Goal: Answer question/provide support: Share knowledge or assist other users

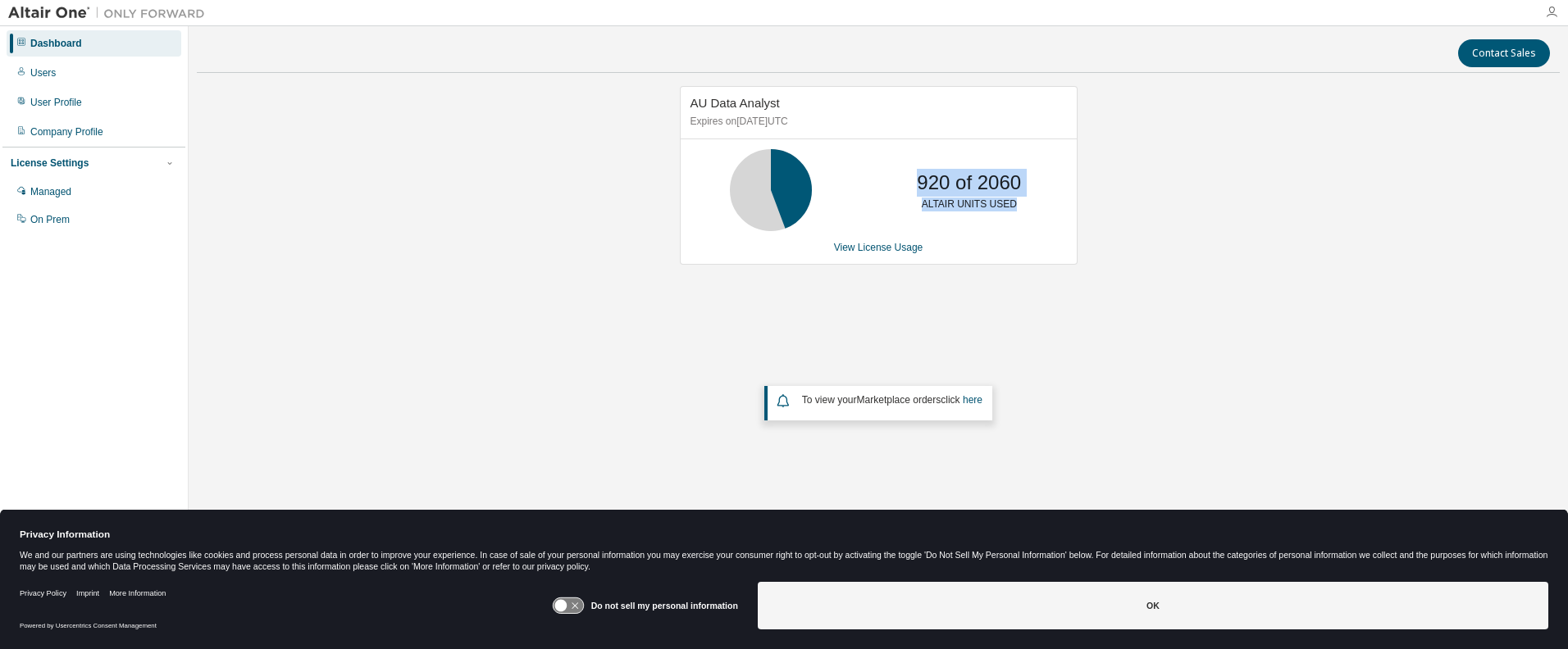
click at [1554, 15] on icon "button" at bounding box center [1551, 12] width 13 height 13
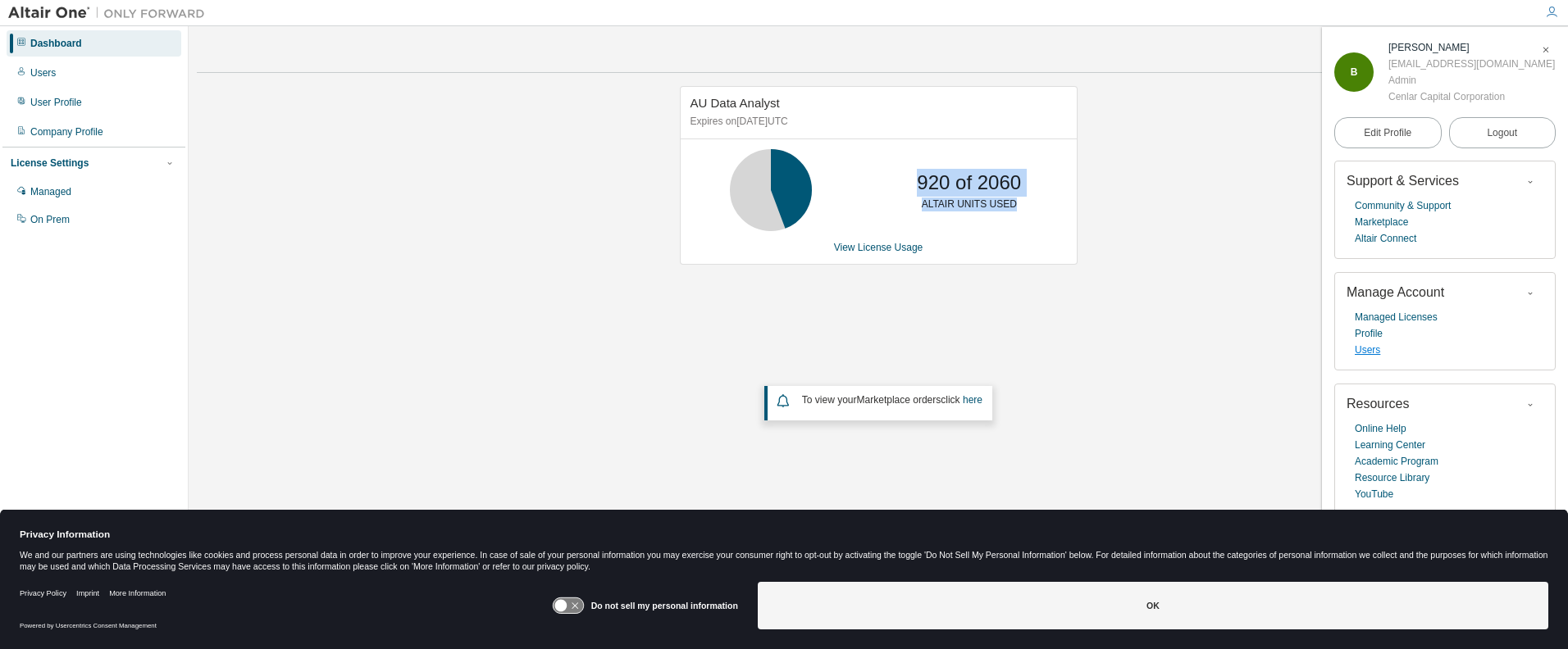
click at [1370, 348] on link "Users" at bounding box center [1368, 350] width 25 height 17
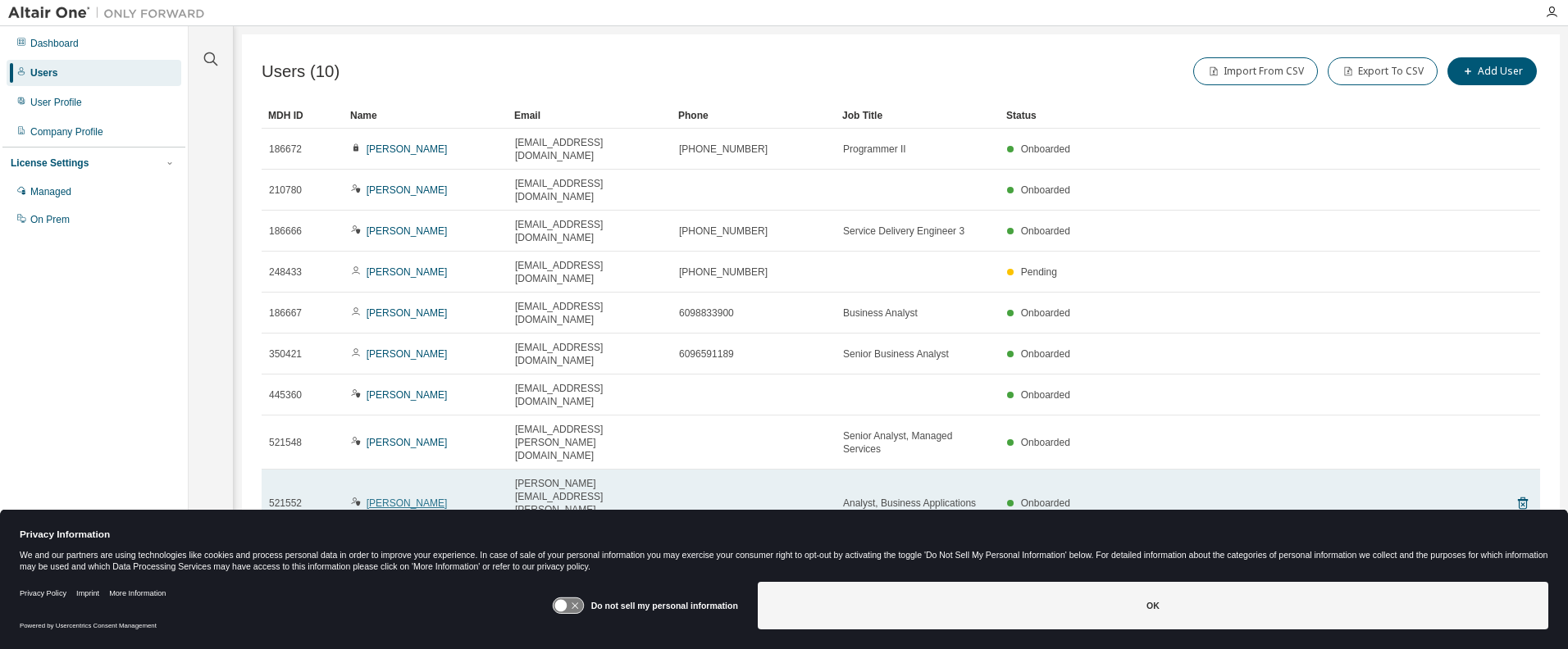
click at [407, 498] on link "Jonathan Moutoux" at bounding box center [407, 504] width 81 height 12
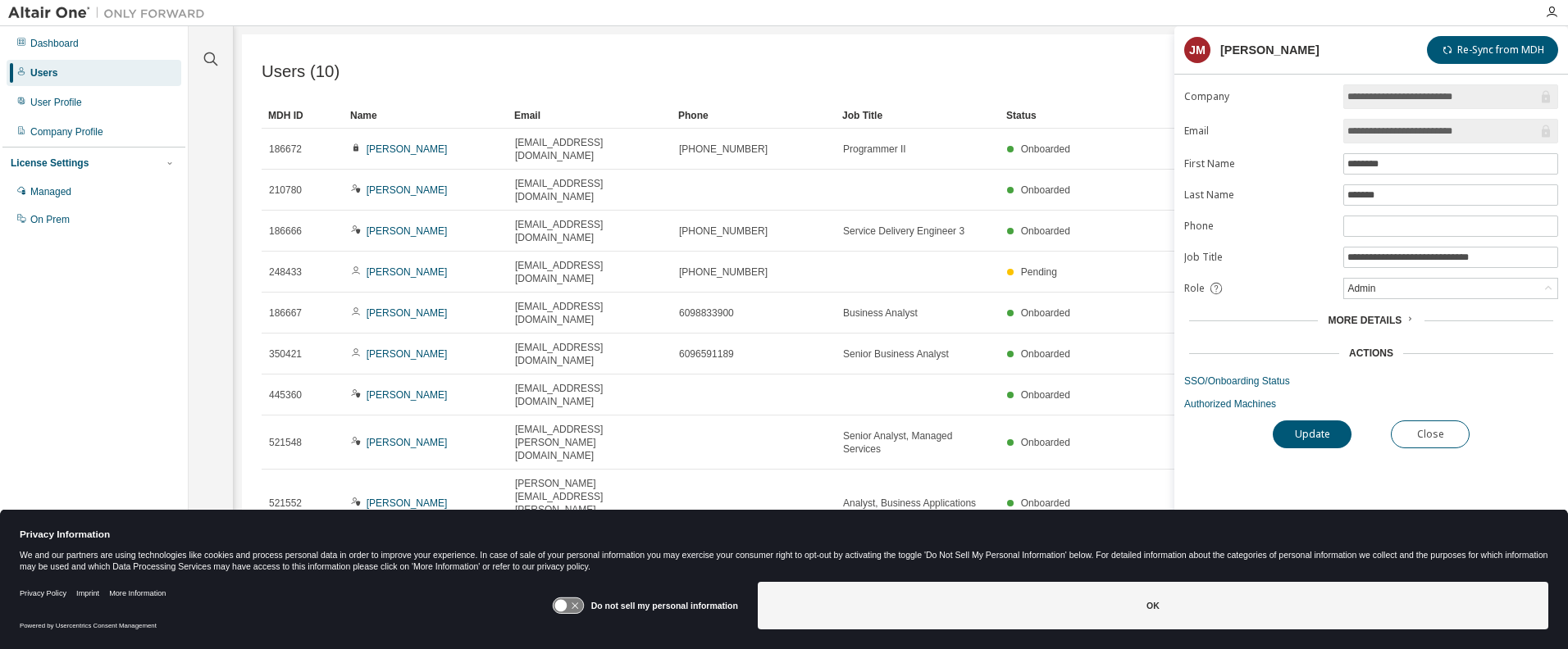
click at [1401, 318] on div "More Details" at bounding box center [1371, 320] width 86 height 13
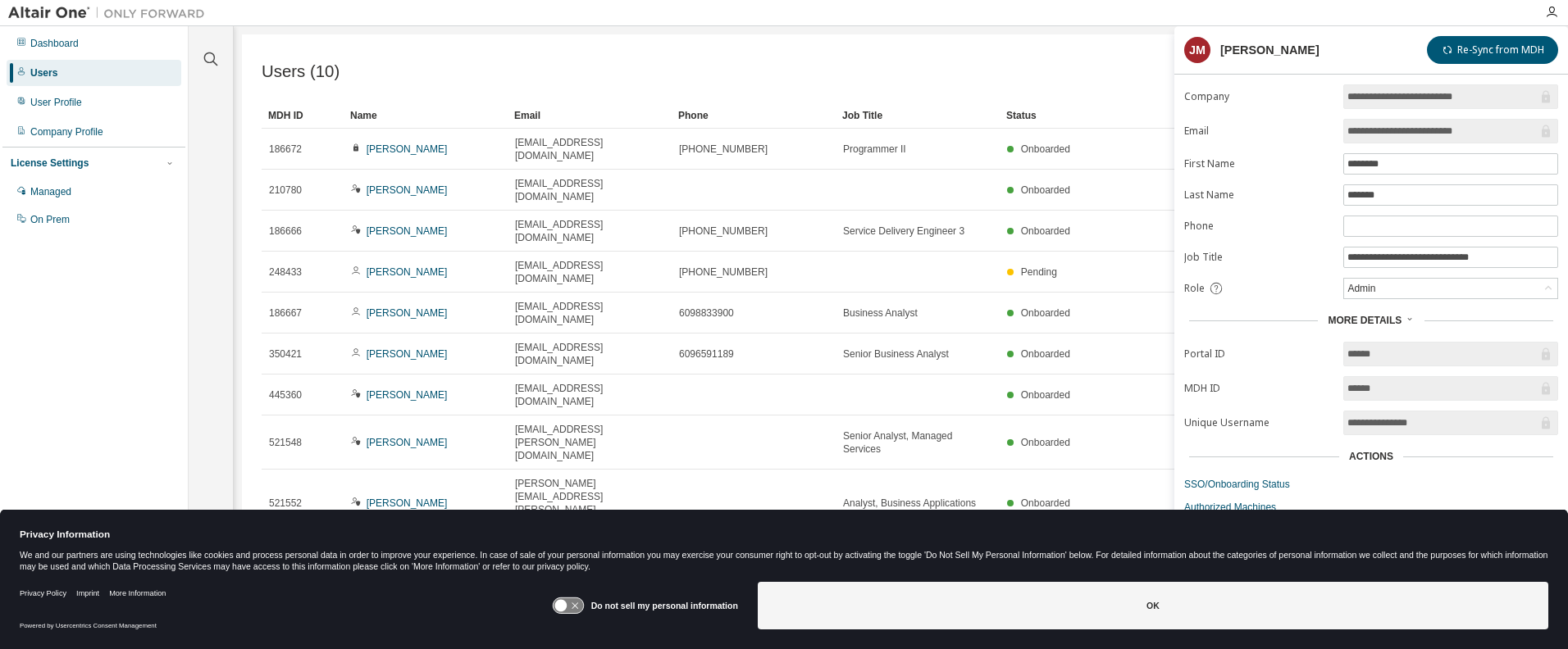
click at [900, 452] on div "Users (10) Import From CSV Export To CSV Add User Clear Load Save Save As Field…" at bounding box center [901, 314] width 1318 height 559
click at [1048, 33] on div "Clear all Status Onboarded Pending Sent Delivered Bounced Under Review Revoked …" at bounding box center [878, 314] width 1380 height 576
click at [302, 452] on div "Users (10) Import From CSV Export To CSV Add User Clear Load Save Save As Field…" at bounding box center [901, 314] width 1318 height 559
click at [1110, 47] on div "Users (10) Import From CSV Export To CSV Add User Clear Load Save Save As Field…" at bounding box center [901, 314] width 1318 height 559
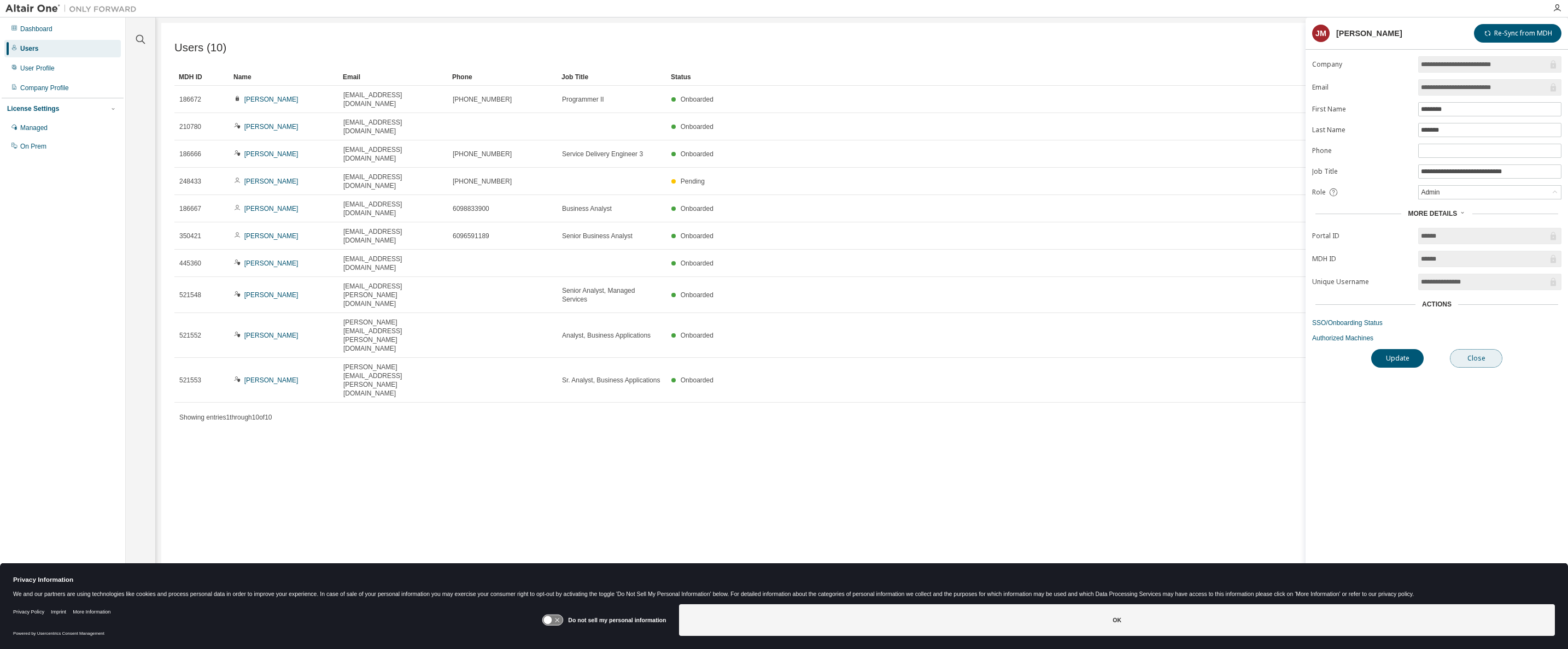
click at [1045, 366] on button "Close" at bounding box center [1476, 359] width 53 height 19
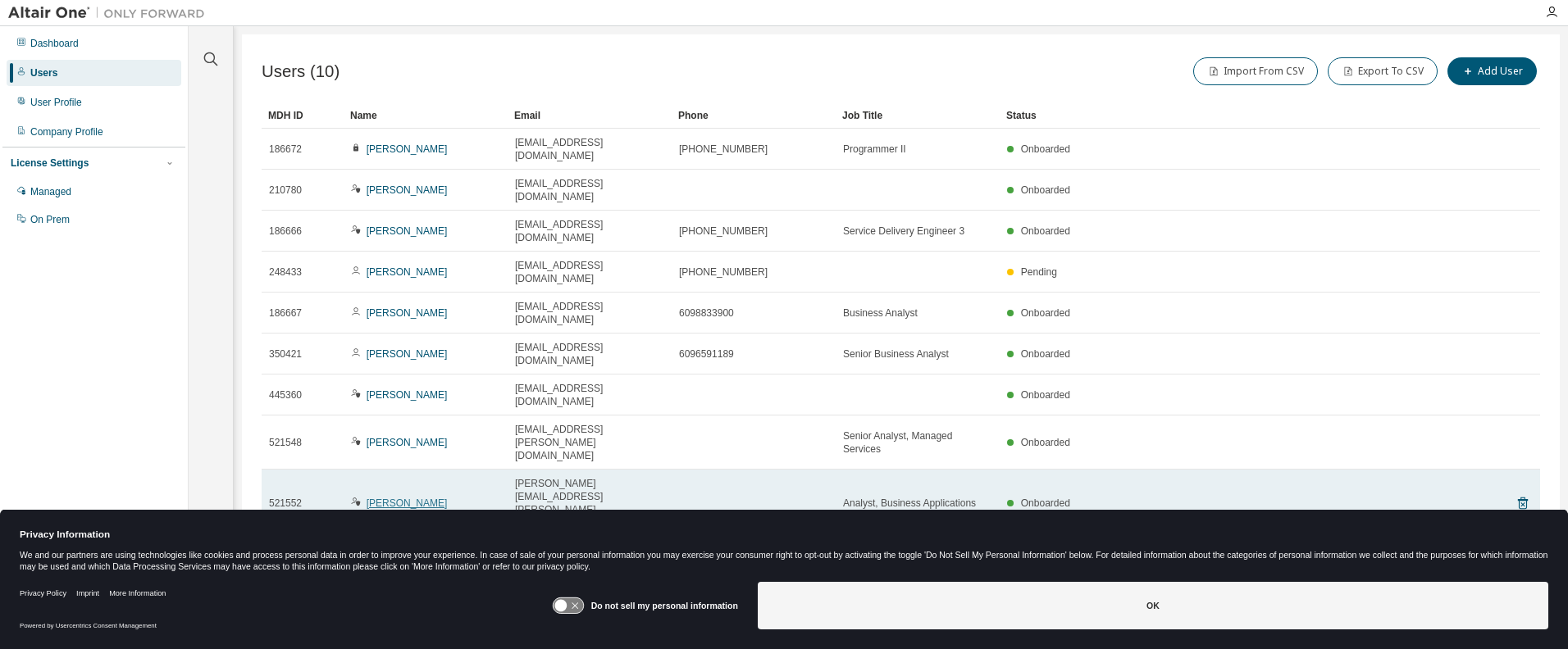
click at [395, 498] on link "Jonathan Moutoux" at bounding box center [407, 504] width 81 height 12
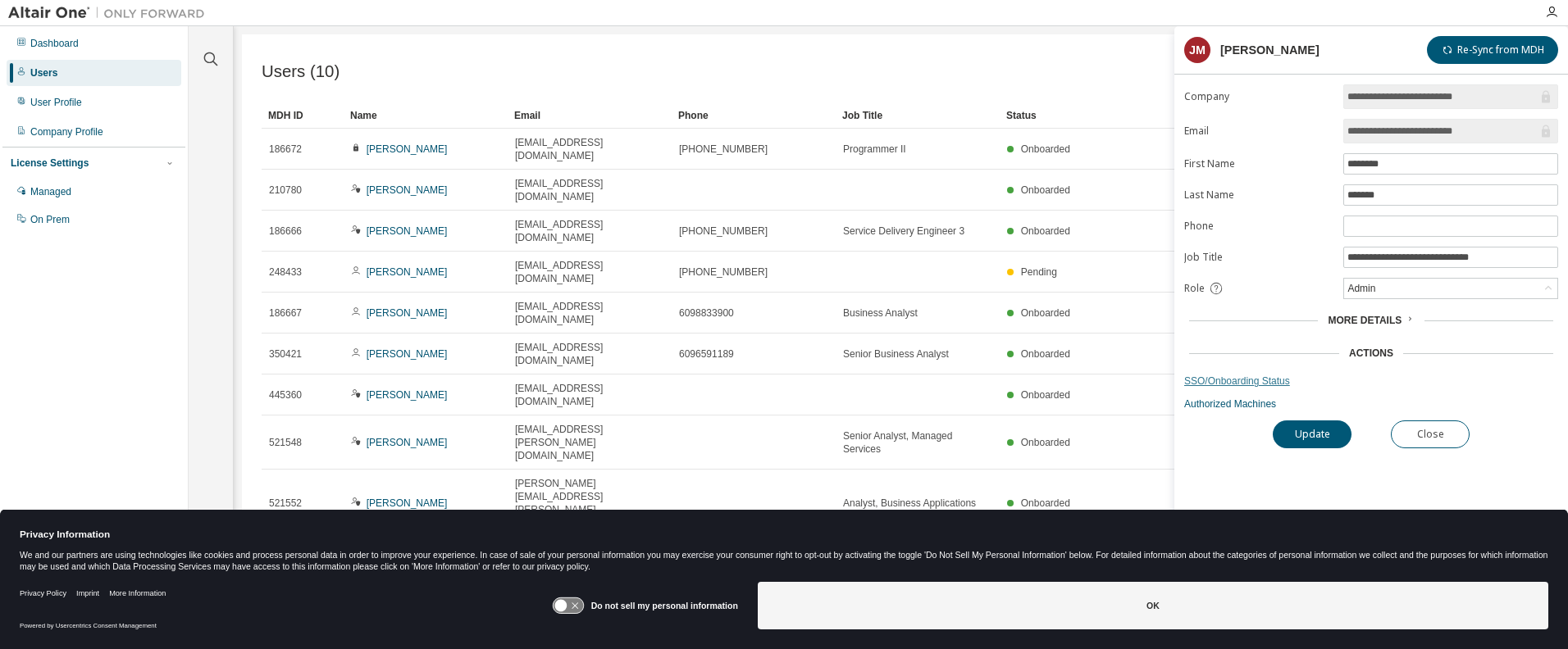
click at [1236, 379] on link "SSO/Onboarding Status" at bounding box center [1372, 380] width 374 height 13
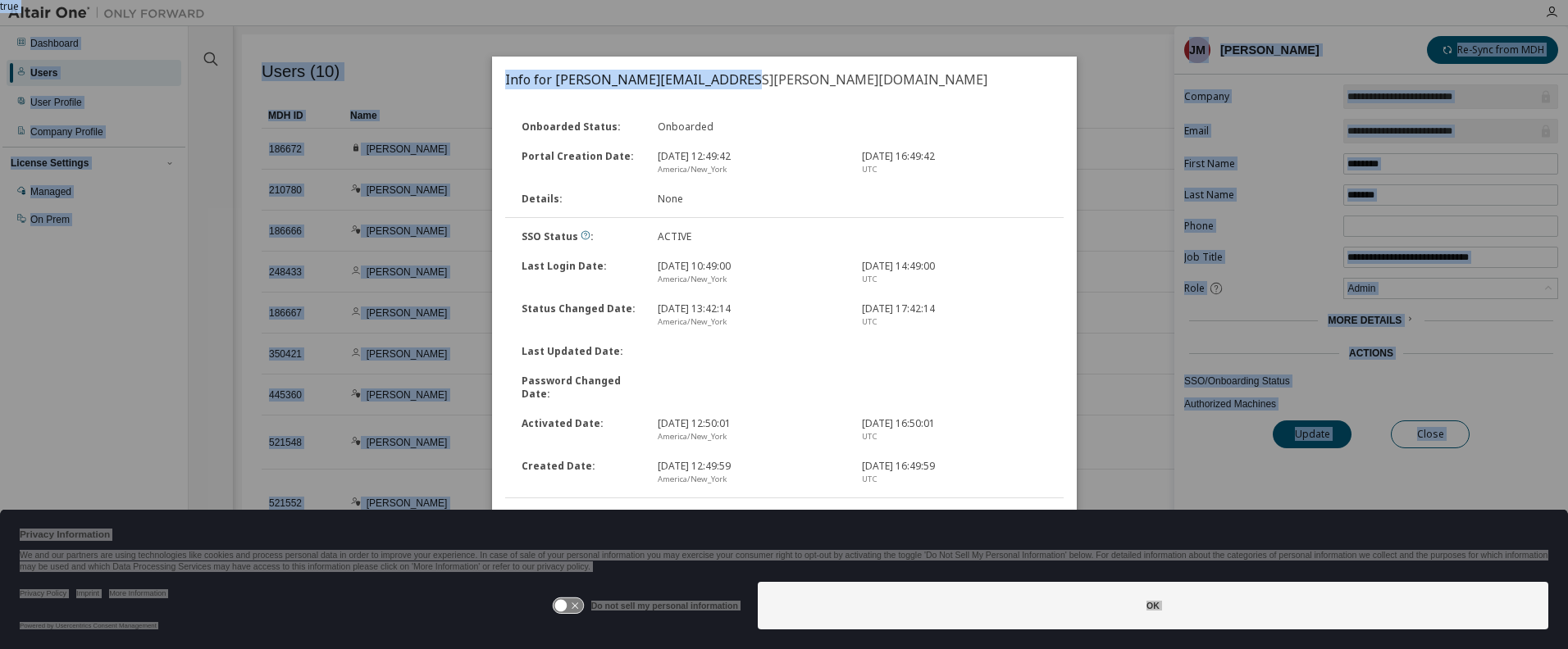
drag, startPoint x: 894, startPoint y: 84, endPoint x: 843, endPoint y: -5, distance: 102.6
click at [843, 0] on html "**********" at bounding box center [784, 324] width 1568 height 649
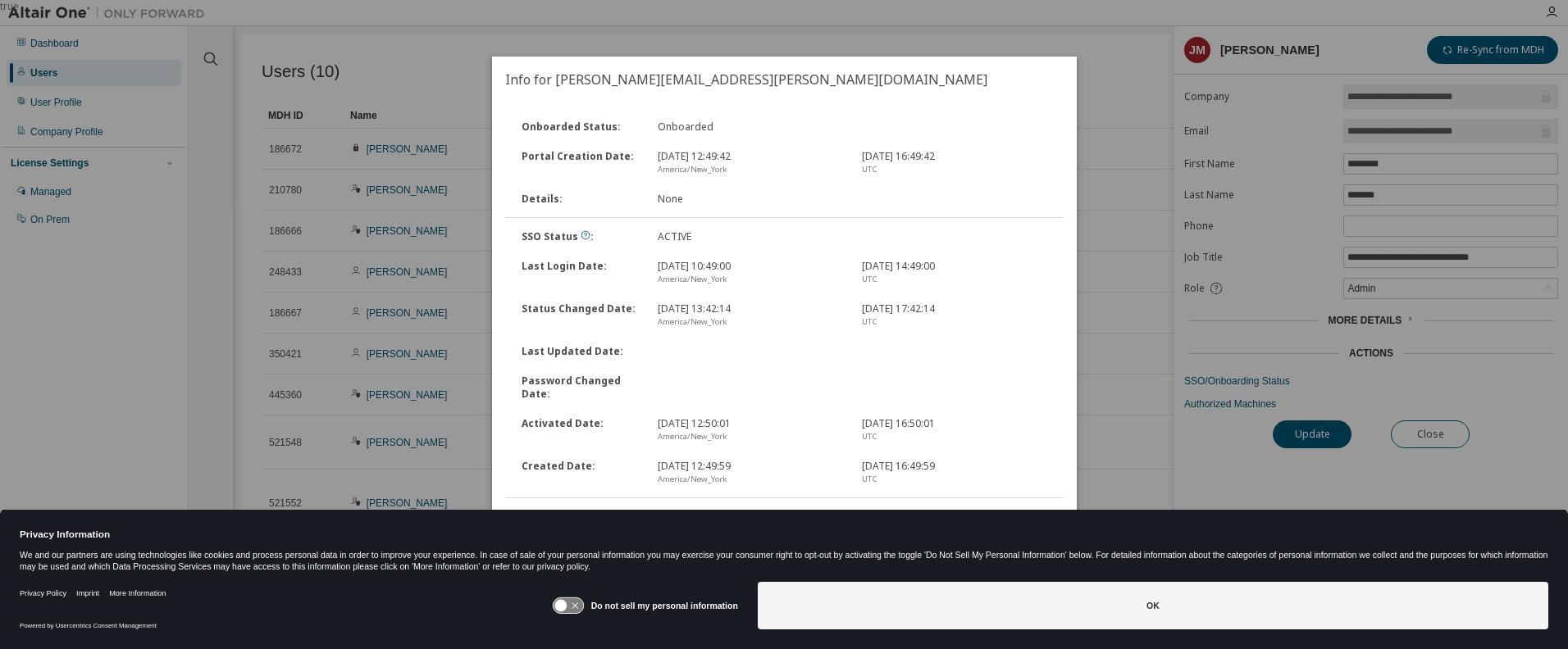
drag, startPoint x: 843, startPoint y: -5, endPoint x: 974, endPoint y: 210, distance: 251.8
click at [974, 210] on div "Details : None" at bounding box center [785, 199] width 562 height 29
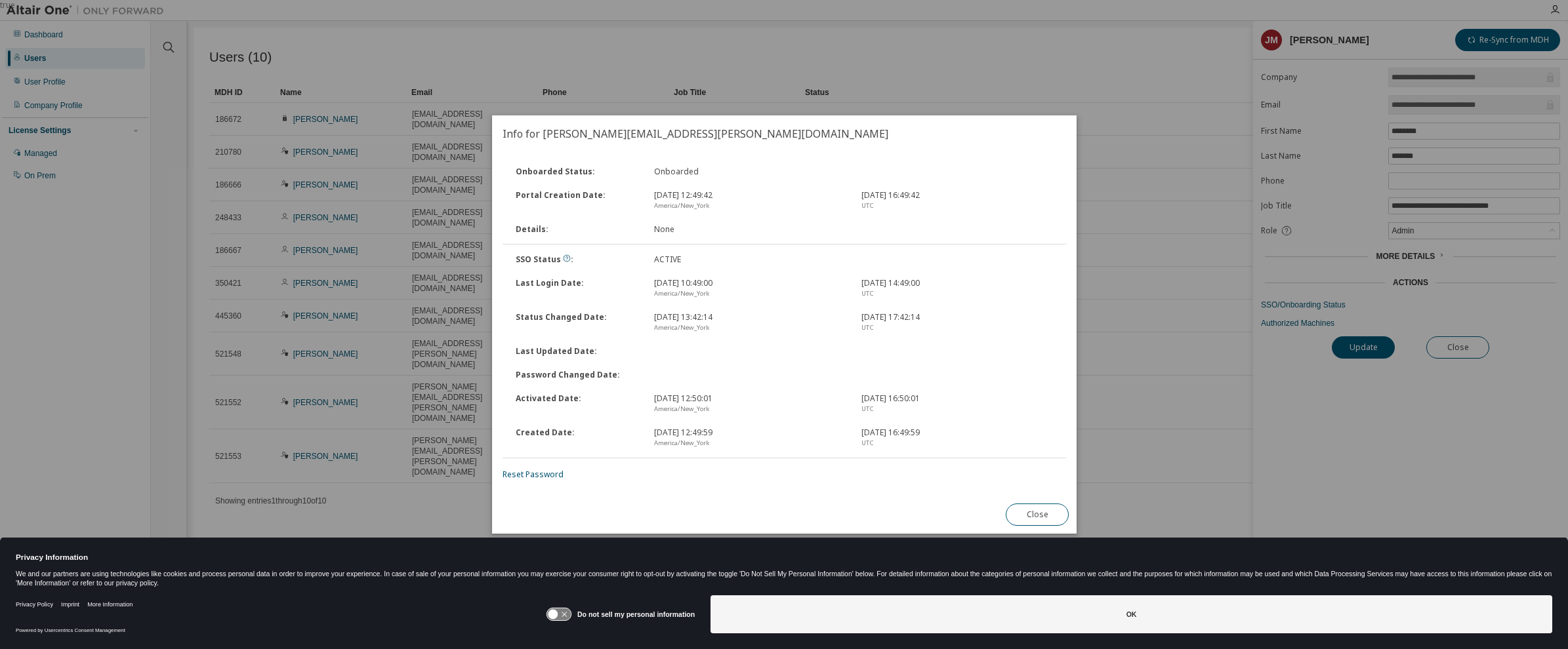
drag, startPoint x: 710, startPoint y: 134, endPoint x: 587, endPoint y: 135, distance: 123.0
click at [587, 135] on h2 "Info for jonathan.moutoux@ahead.com" at bounding box center [784, 133] width 585 height 37
click at [530, 471] on link "Reset Password" at bounding box center [533, 474] width 61 height 11
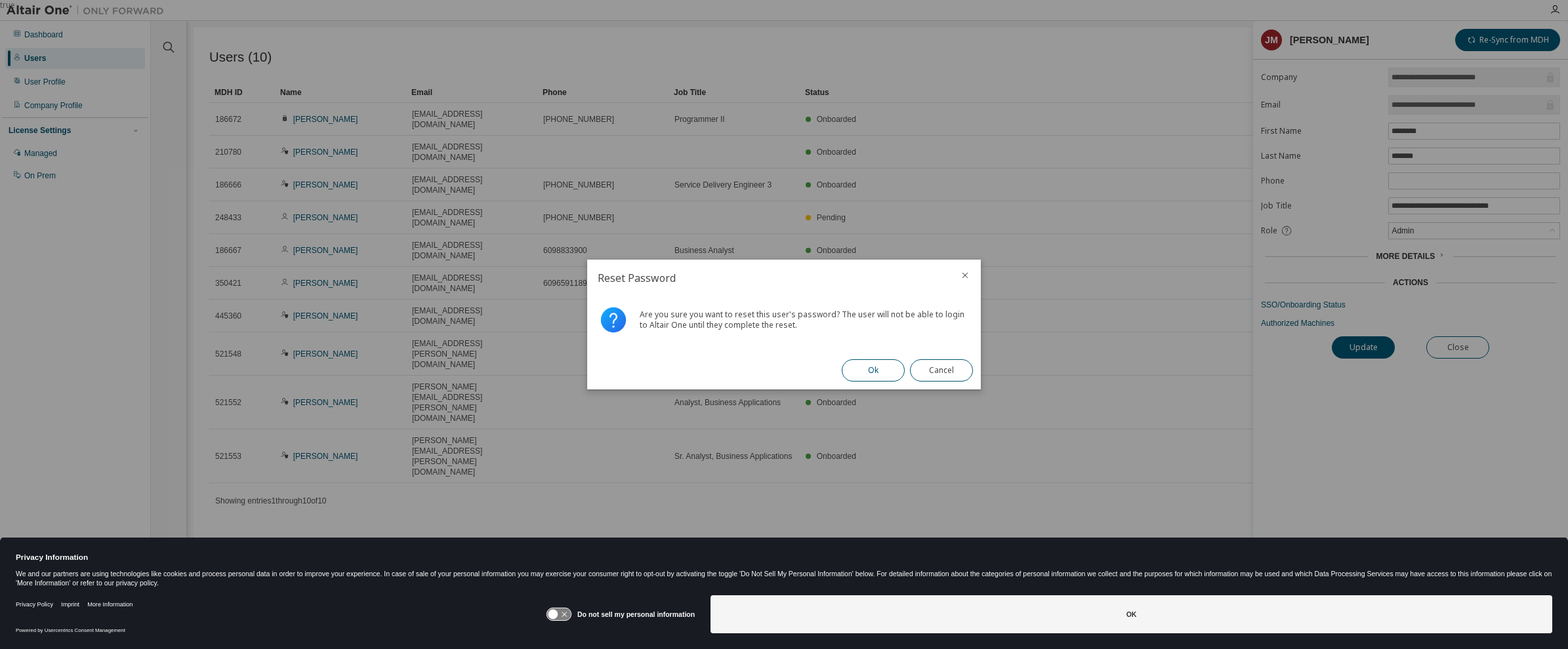
click at [860, 369] on button "Ok" at bounding box center [872, 370] width 63 height 23
click at [940, 372] on button "Close" at bounding box center [941, 370] width 63 height 23
